Goal: Task Accomplishment & Management: Use online tool/utility

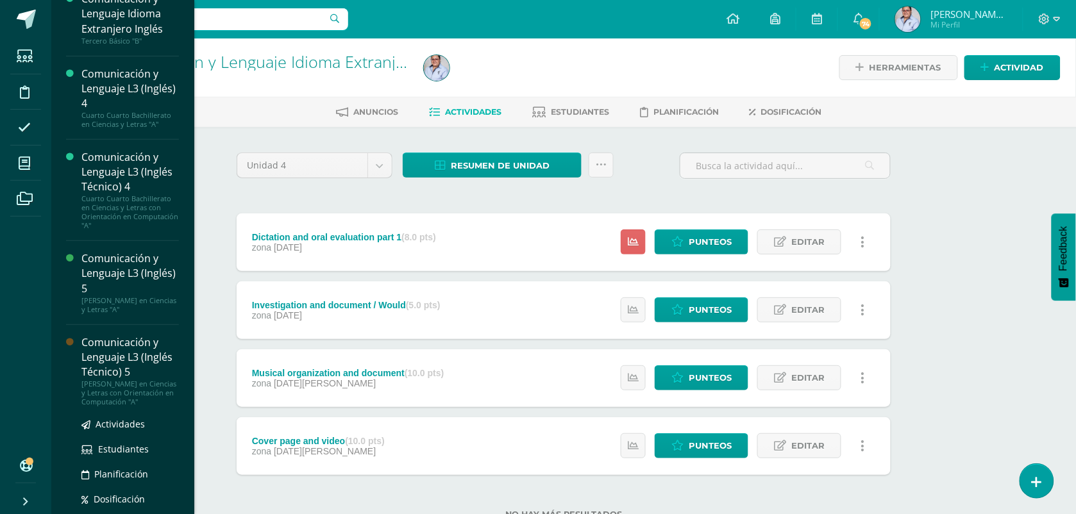
scroll to position [219, 0]
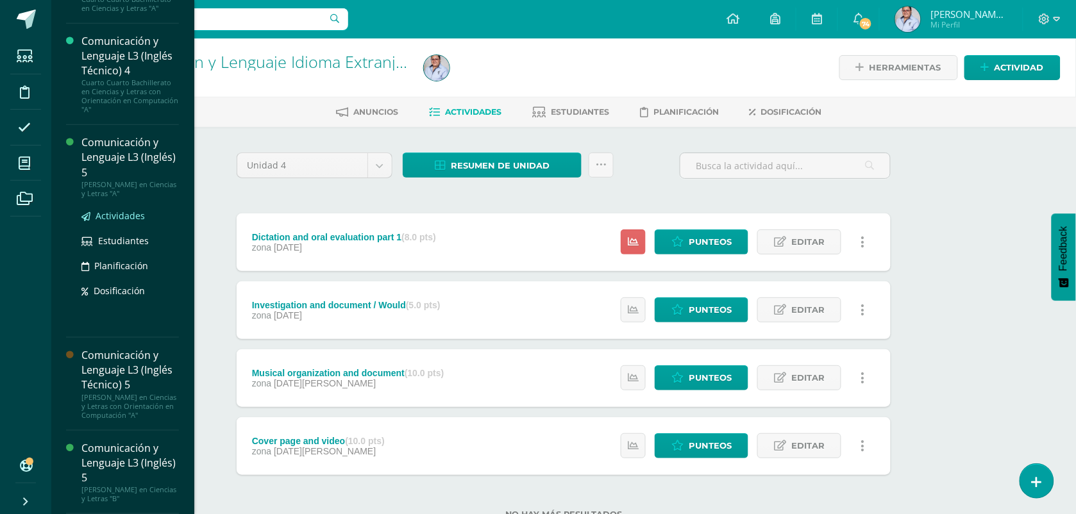
click at [110, 210] on span "Actividades" at bounding box center [120, 216] width 49 height 12
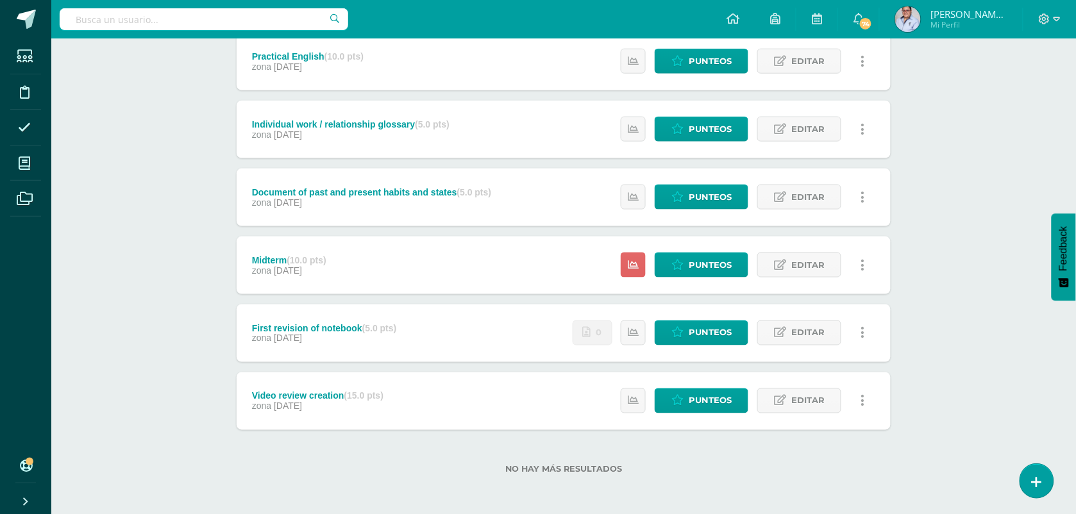
scroll to position [385, 0]
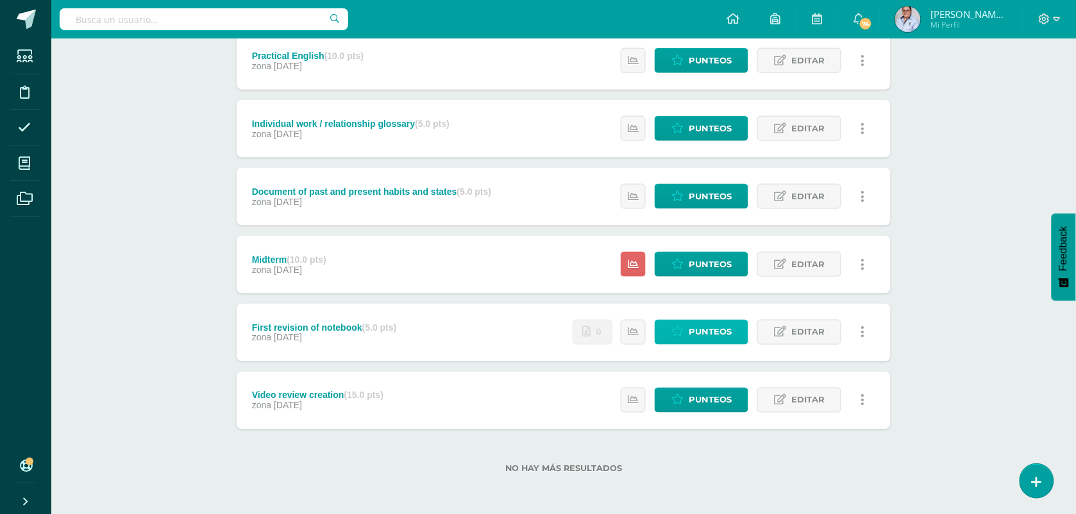
click at [710, 334] on span "Punteos" at bounding box center [710, 333] width 43 height 24
